Goal: Information Seeking & Learning: Learn about a topic

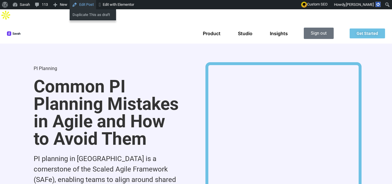
click at [82, 4] on link "Edit Post" at bounding box center [83, 4] width 26 height 9
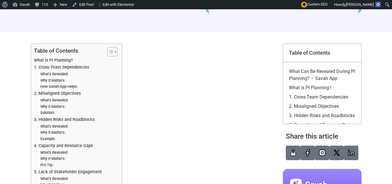
scroll to position [194, 0]
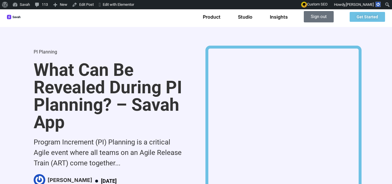
scroll to position [0, 0]
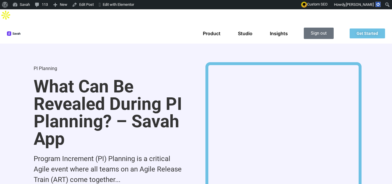
click at [14, 31] on img at bounding box center [14, 33] width 14 height 4
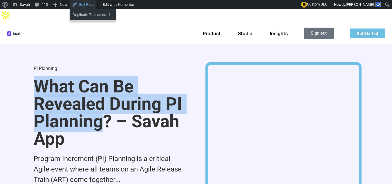
click at [83, 3] on link "Edit Post" at bounding box center [83, 4] width 26 height 9
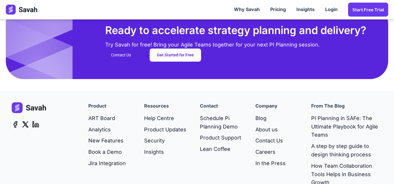
scroll to position [1547, 0]
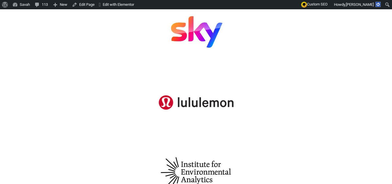
scroll to position [355, 0]
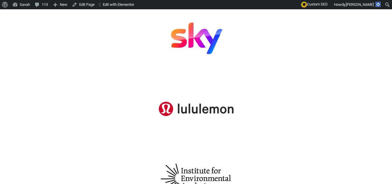
scroll to position [352, 0]
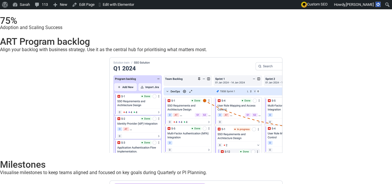
scroll to position [1165, 0]
drag, startPoint x: 195, startPoint y: 87, endPoint x: 190, endPoint y: 48, distance: 39.8
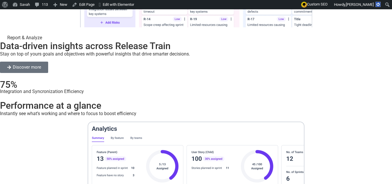
scroll to position [2127, 0]
drag, startPoint x: 267, startPoint y: 75, endPoint x: 131, endPoint y: 61, distance: 136.9
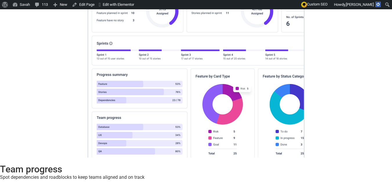
scroll to position [2282, 0]
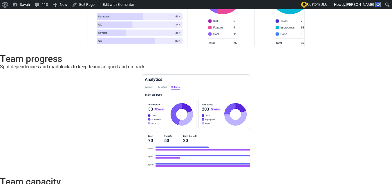
scroll to position [2392, 0]
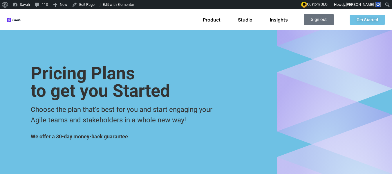
click at [205, 95] on div "Pricing Plans to get you Started Choose the plan that’s best for you and start …" at bounding box center [196, 102] width 331 height 74
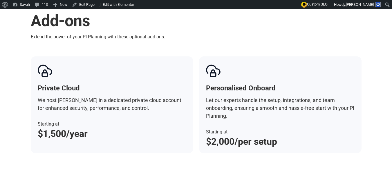
scroll to position [563, 0]
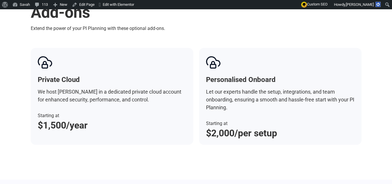
click at [197, 75] on div "Private Cloud We host [PERSON_NAME] in a dedicated private cloud account for en…" at bounding box center [196, 96] width 331 height 97
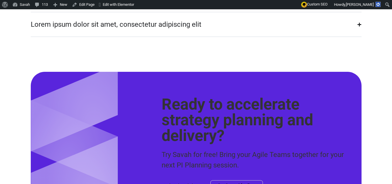
scroll to position [1572, 0]
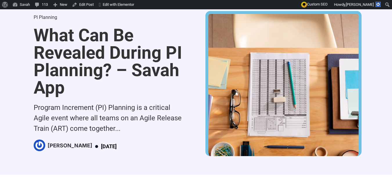
scroll to position [37, 0]
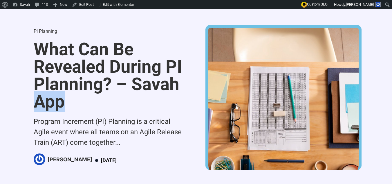
drag, startPoint x: 188, startPoint y: 77, endPoint x: 165, endPoint y: 96, distance: 30.7
click at [165, 96] on div "PI Planning What Can Be Revealed During PI Planning? – Savah App Program Increm…" at bounding box center [196, 97] width 331 height 182
click at [165, 96] on h1 "What Can Be Revealed During PI Planning? – Savah App" at bounding box center [109, 76] width 150 height 70
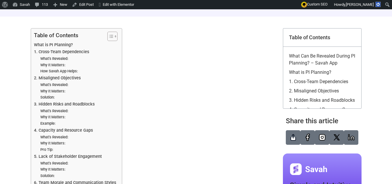
scroll to position [81, 0]
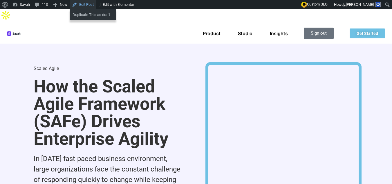
click at [83, 6] on link "Edit Post" at bounding box center [83, 4] width 26 height 9
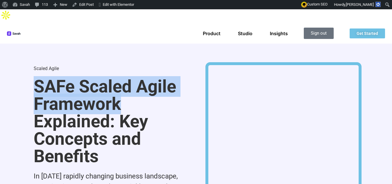
drag, startPoint x: 103, startPoint y: 92, endPoint x: 7, endPoint y: 70, distance: 98.2
click at [31, 70] on div "Scaled Agile SAFe Scaled Agile Framework Explained: Key Concepts and Benefits I…" at bounding box center [109, 148] width 156 height 173
copy h1 "SAFe Scaled Agile Framework"
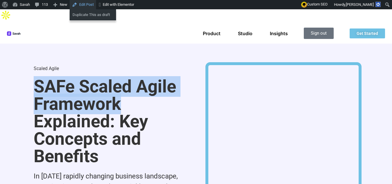
click at [88, 6] on link "Edit Post" at bounding box center [83, 4] width 26 height 9
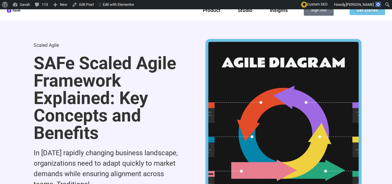
scroll to position [15, 0]
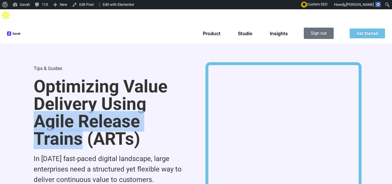
drag, startPoint x: 140, startPoint y: 92, endPoint x: 134, endPoint y: 108, distance: 16.3
click at [134, 108] on h1 "Optimizing Value Delivery Using Agile Release Trains (ARTs)" at bounding box center [109, 113] width 150 height 70
copy h1 "Agile Release Trains"
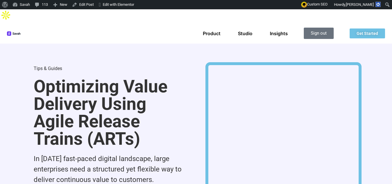
click at [164, 62] on div "Tips & Guides Optimizing Value Delivery Using Agile Release Trains (ARTs) In to…" at bounding box center [109, 139] width 156 height 155
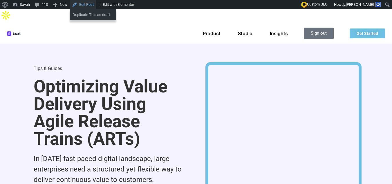
click at [88, 6] on link "Edit Post" at bounding box center [83, 4] width 26 height 9
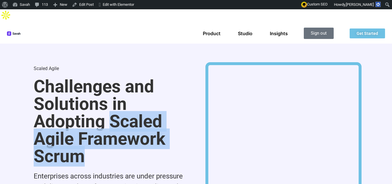
drag, startPoint x: 94, startPoint y: 107, endPoint x: 95, endPoint y: 140, distance: 33.1
click at [95, 140] on h1 "Challenges and Solutions in Adopting Scaled Agile Framework Scrum" at bounding box center [109, 121] width 150 height 87
copy h1 "Scaled Agile Framework Scrum"
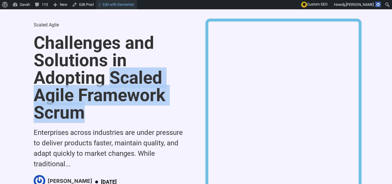
scroll to position [43, 0]
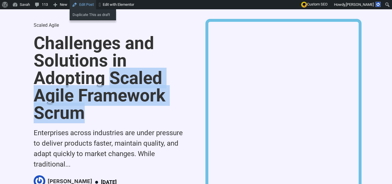
click at [84, 7] on link "Edit Post" at bounding box center [83, 4] width 26 height 9
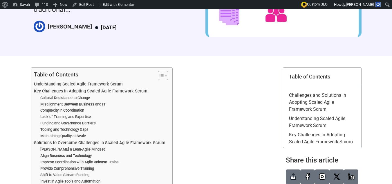
scroll to position [199, 0]
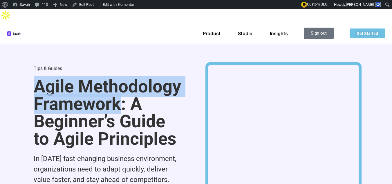
drag, startPoint x: 13, startPoint y: 72, endPoint x: 101, endPoint y: 90, distance: 90.3
click at [101, 90] on h1 "Agile Methodology Framework: A Beginner’s Guide to Agile Principles" at bounding box center [109, 113] width 150 height 70
copy h1 "Agile Methodology Framework"
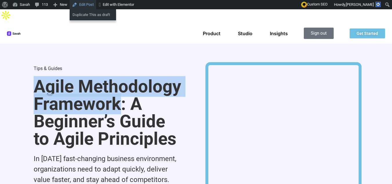
click at [87, 7] on link "Edit Post" at bounding box center [83, 4] width 26 height 9
